Goal: Information Seeking & Learning: Learn about a topic

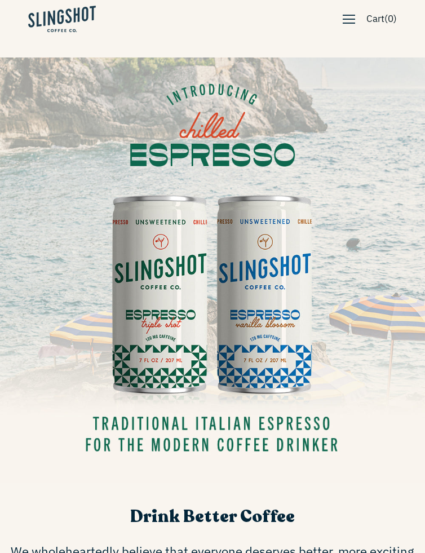
click at [361, 15] on link "Cart ( 0 )" at bounding box center [382, 19] width 42 height 26
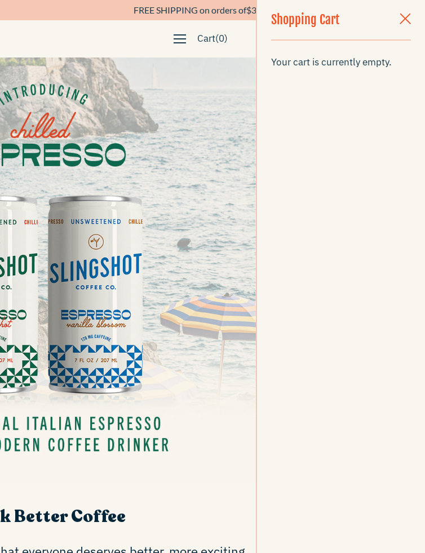
click at [386, 19] on div at bounding box center [394, 19] width 34 height 39
click at [393, 16] on button "button" at bounding box center [405, 19] width 34 height 39
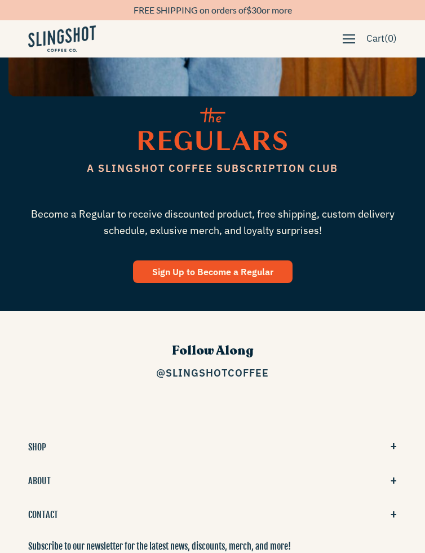
scroll to position [2797, 0]
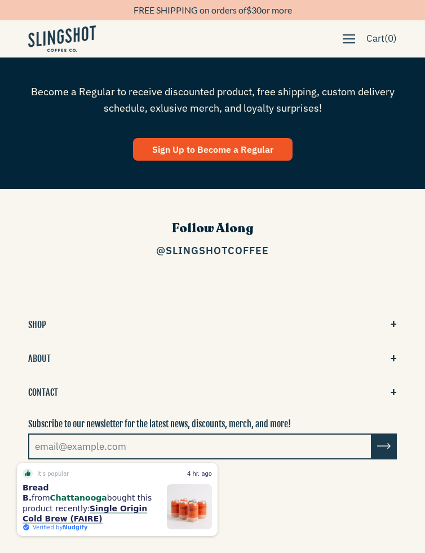
click at [48, 362] on button "ABOUT" at bounding box center [212, 359] width 369 height 18
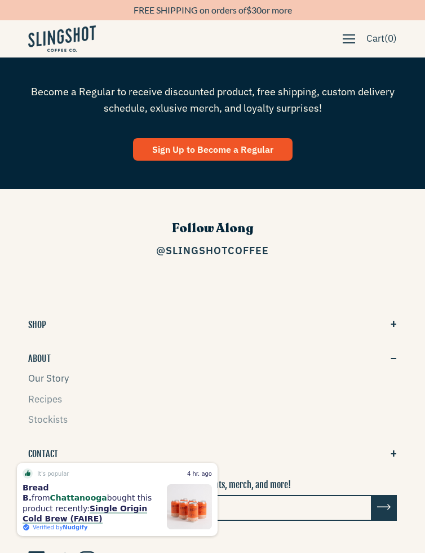
click at [54, 378] on link "Our Story" at bounding box center [48, 378] width 41 height 12
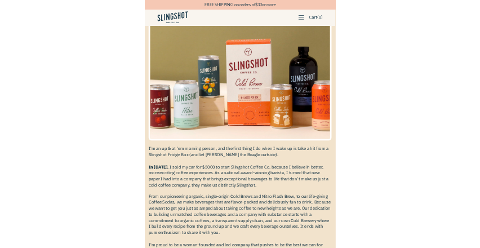
scroll to position [14, 0]
